Goal: Find specific page/section: Find specific page/section

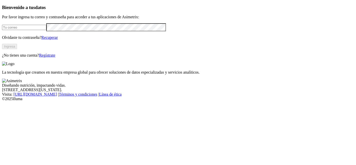
type input "andres.alvarez.marin@premexcorp.com"
click at [17, 49] on button "Ingresa" at bounding box center [9, 46] width 15 height 5
